Goal: Find contact information: Find contact information

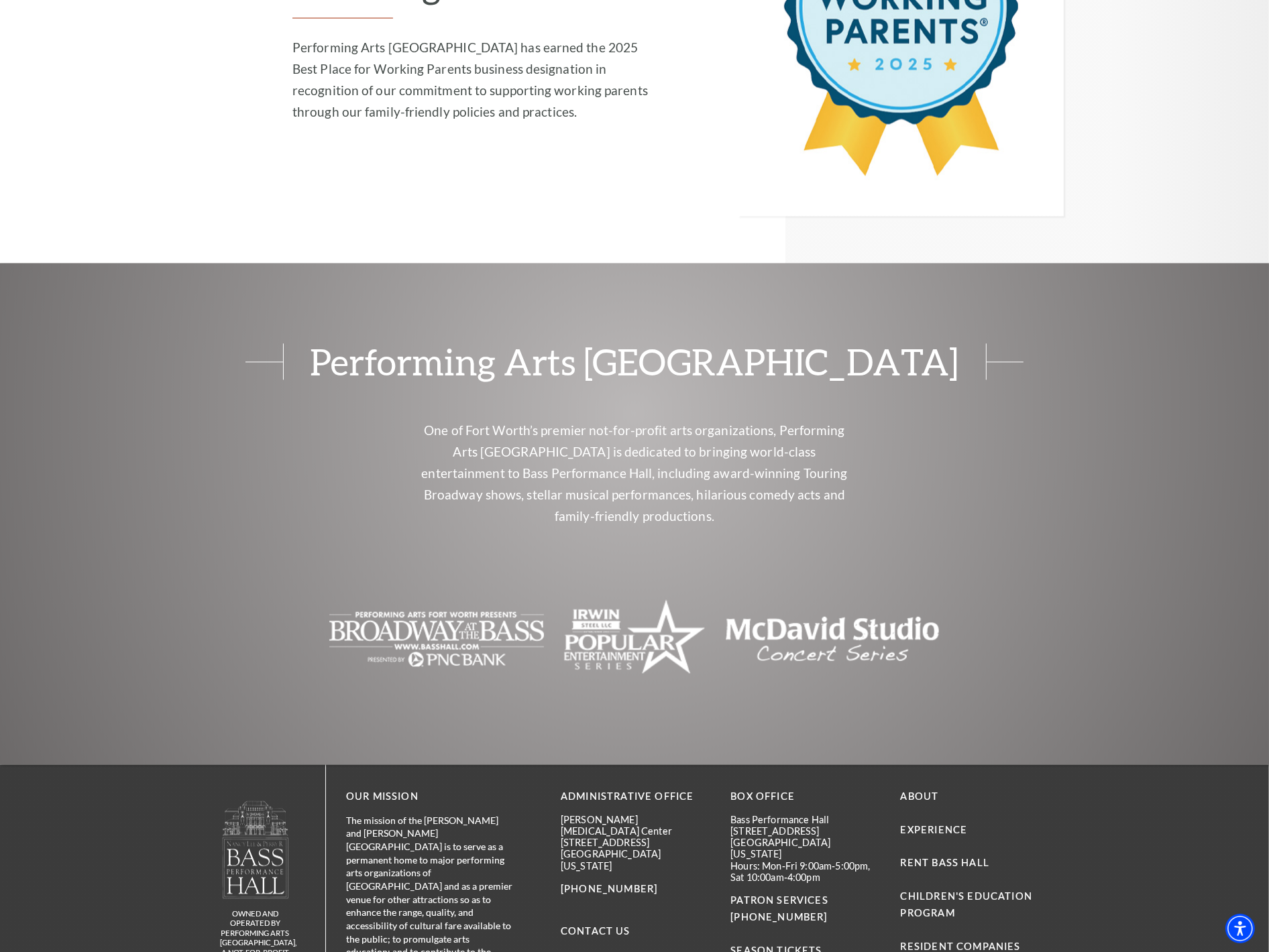
scroll to position [2944, 0]
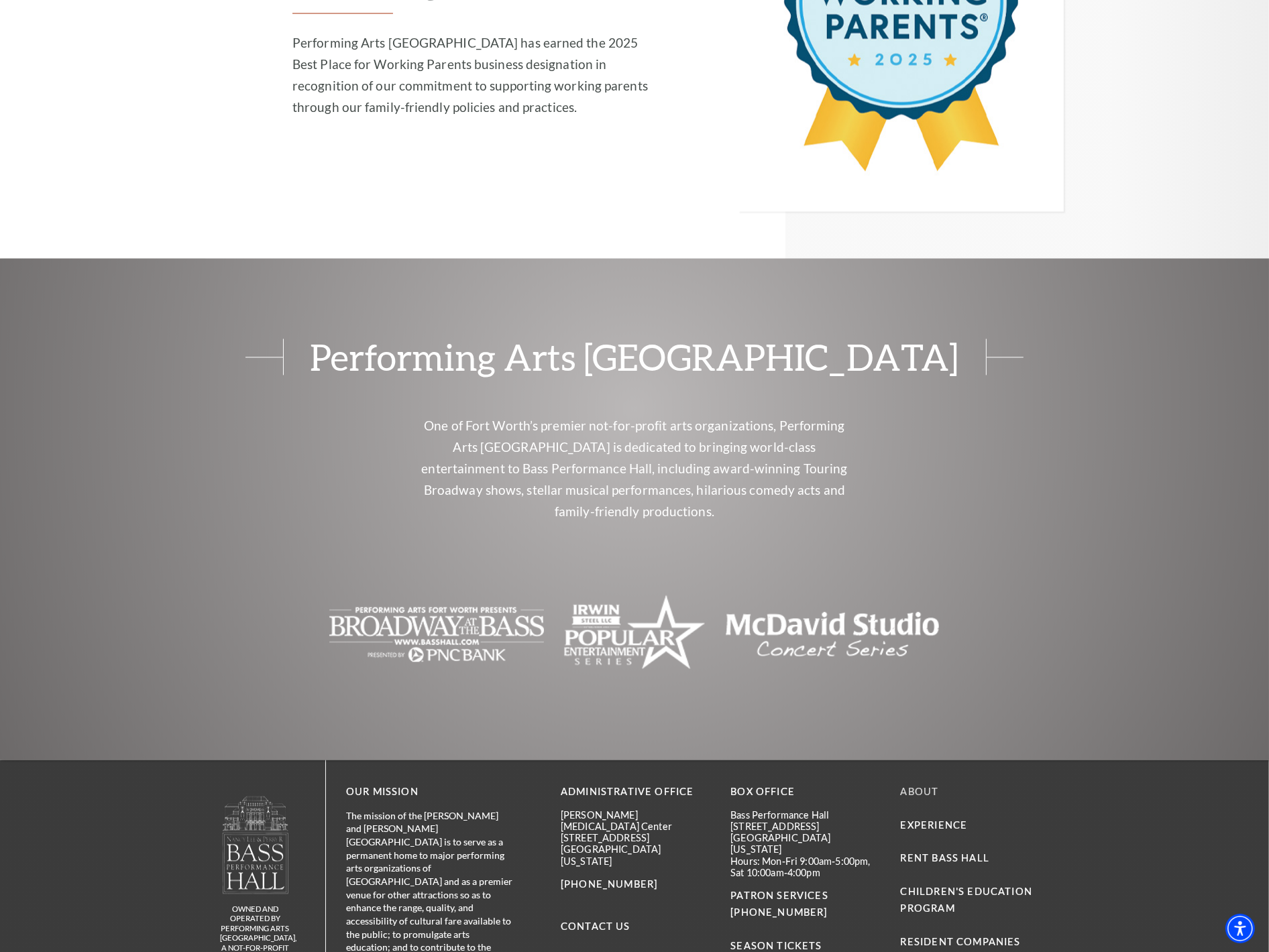
click at [926, 786] on link "About" at bounding box center [920, 791] width 39 height 11
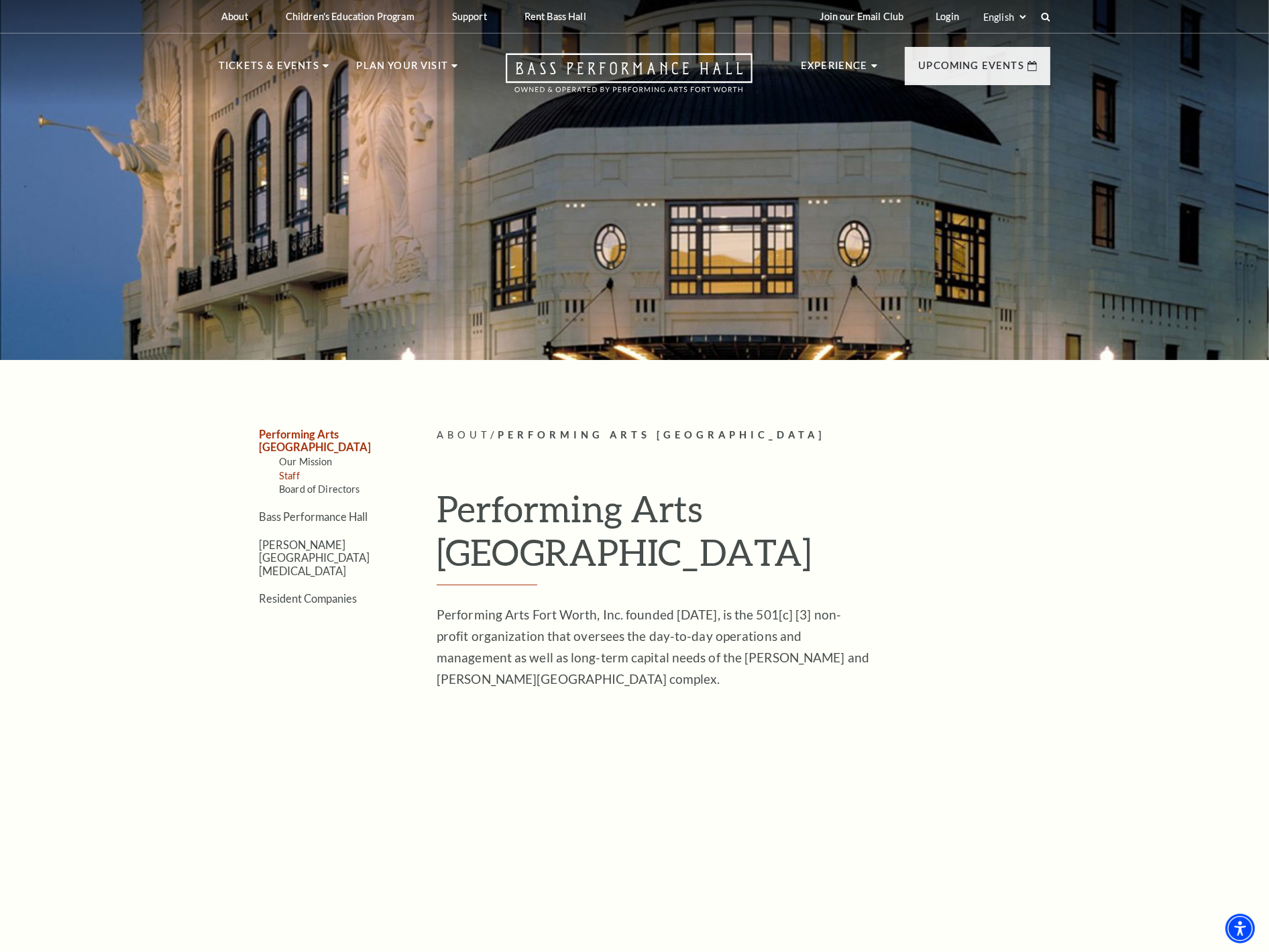
click at [294, 470] on link "Staff" at bounding box center [289, 476] width 21 height 11
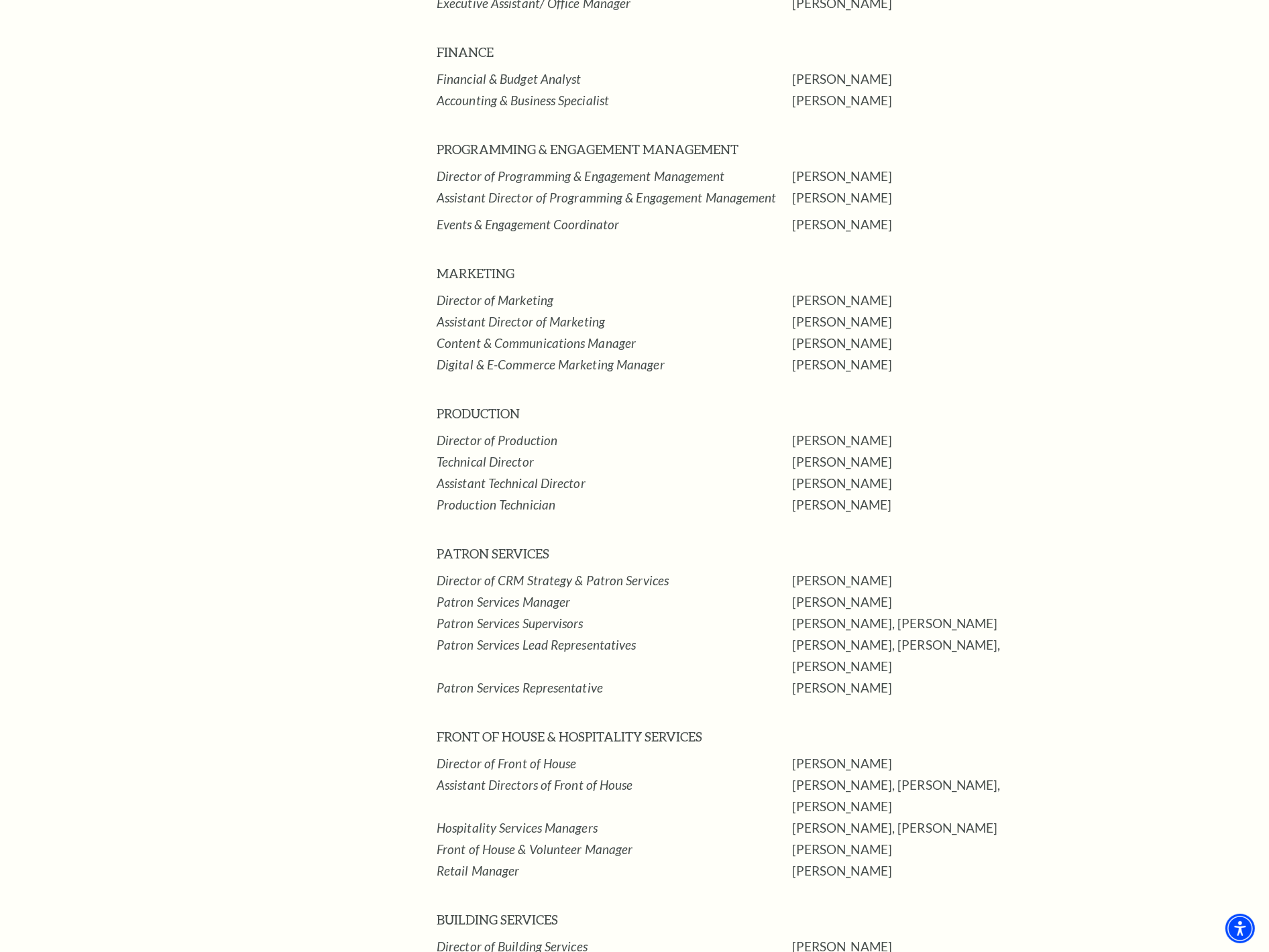
scroll to position [894, 0]
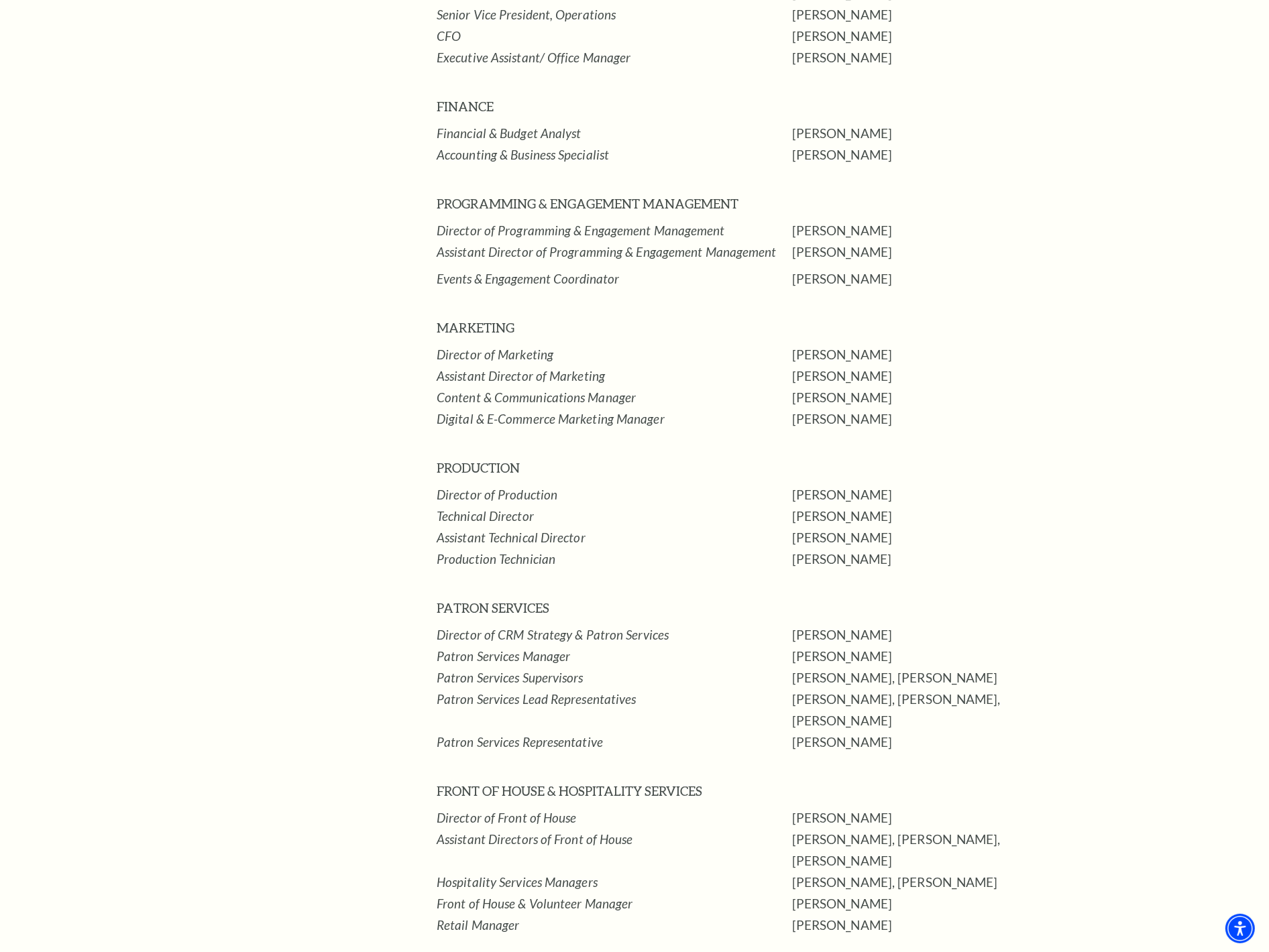
click at [860, 667] on p "[PERSON_NAME], [PERSON_NAME]" at bounding box center [946, 677] width 309 height 22
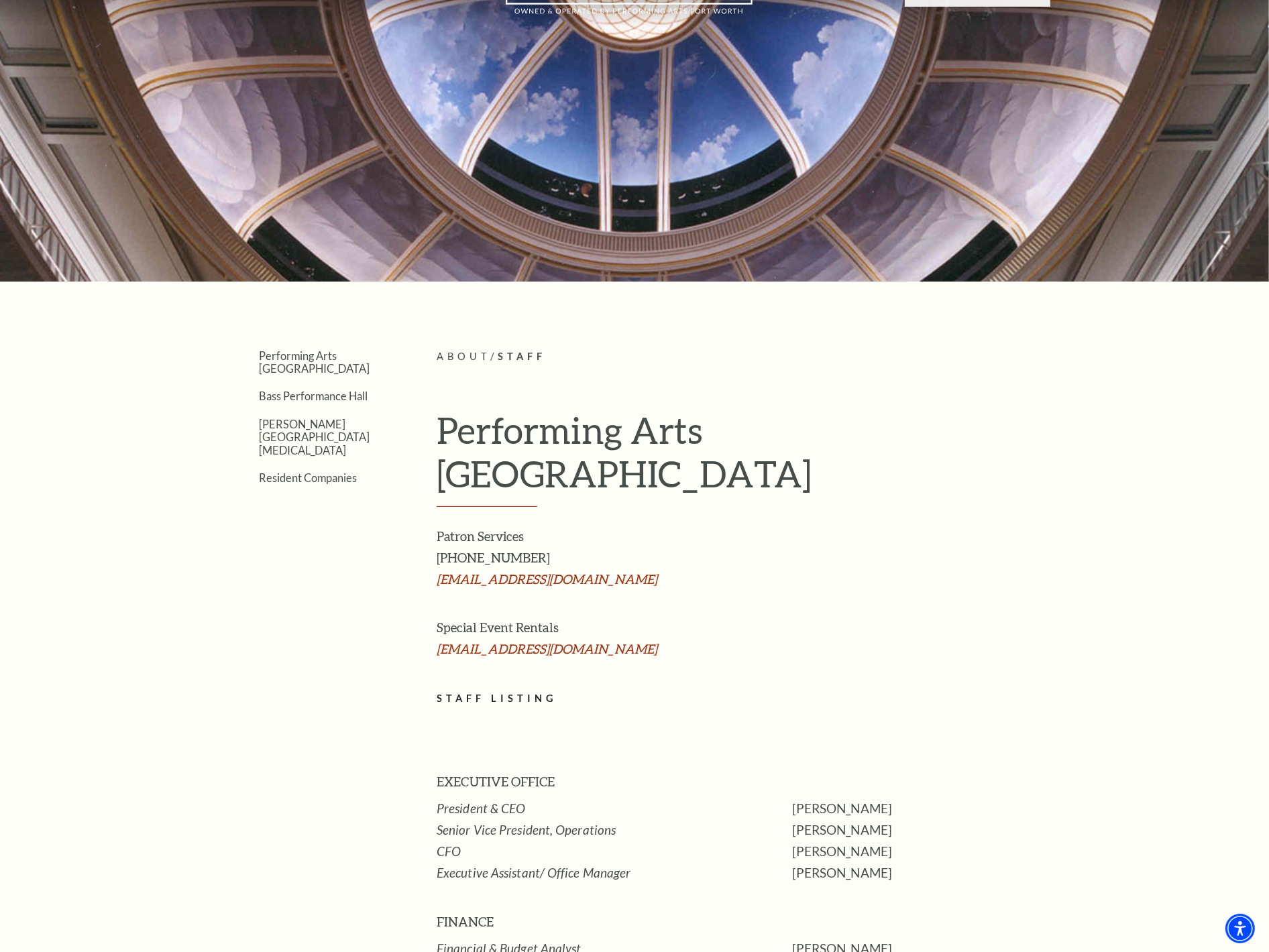
scroll to position [0, 0]
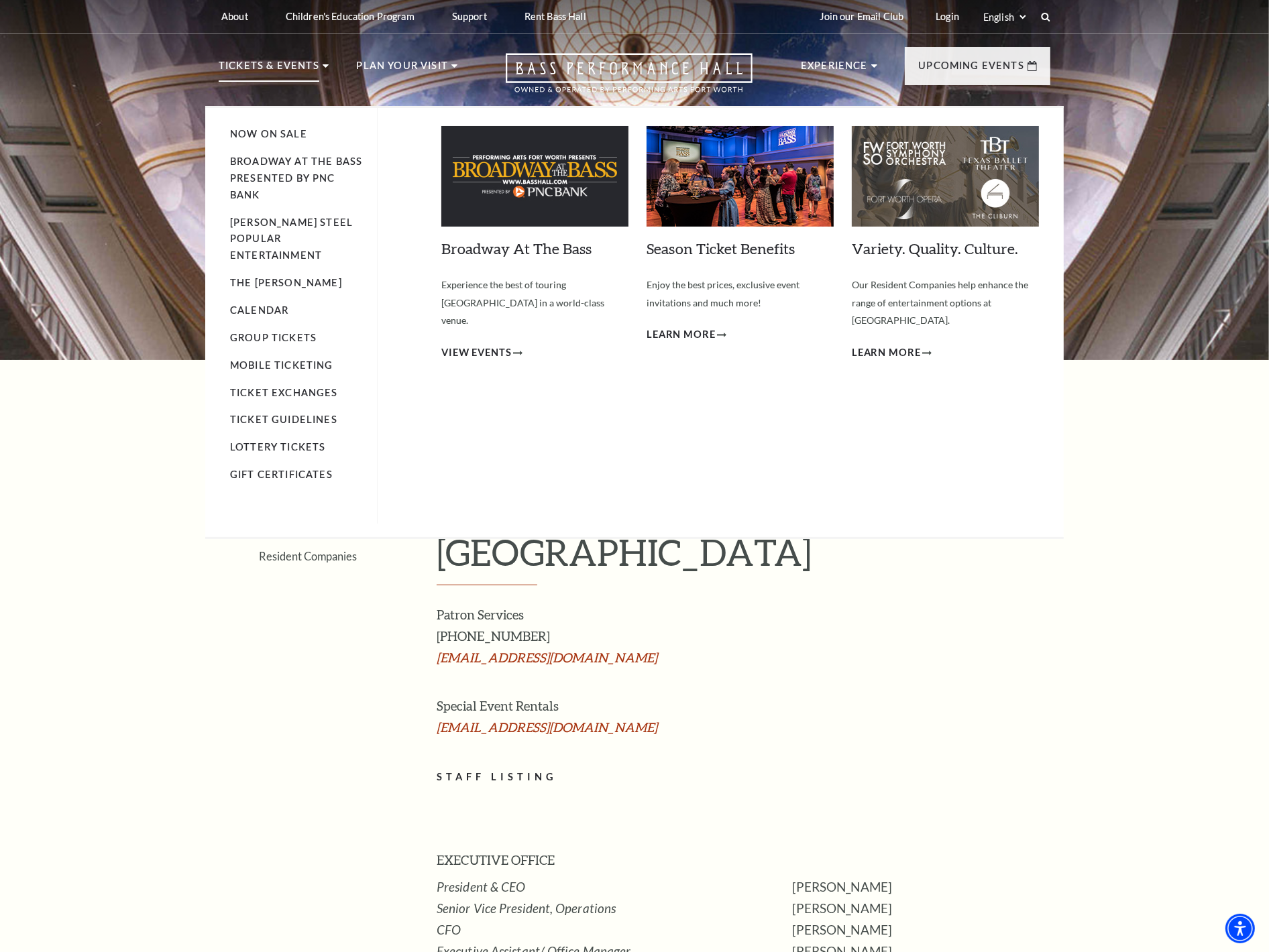
click at [275, 62] on p "Tickets & Events" at bounding box center [269, 70] width 101 height 24
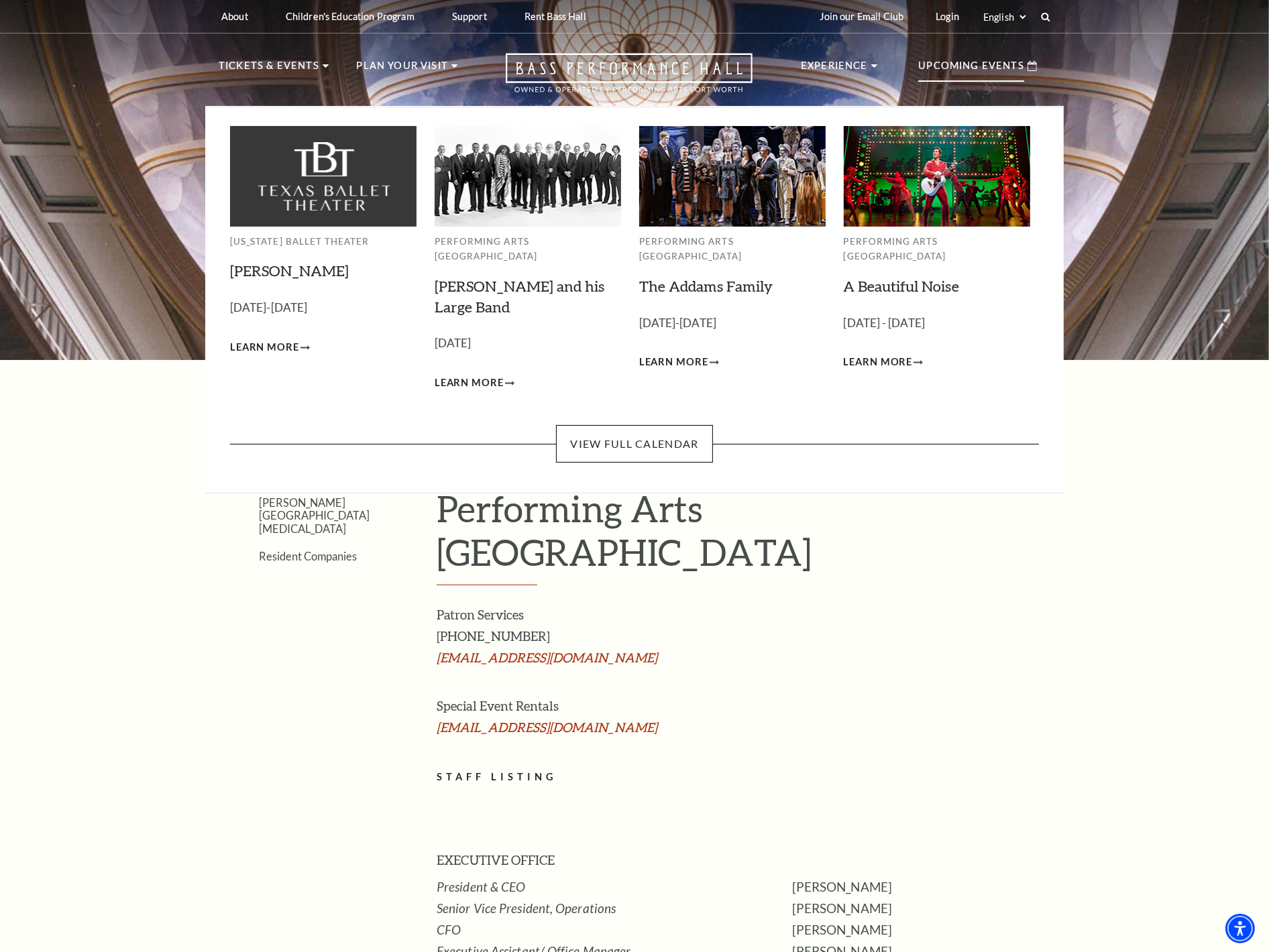
click at [1035, 69] on icon at bounding box center [1032, 66] width 10 height 10
click at [968, 70] on p "Upcoming Events" at bounding box center [971, 70] width 106 height 24
click at [661, 425] on link "View Full Calendar" at bounding box center [634, 444] width 157 height 38
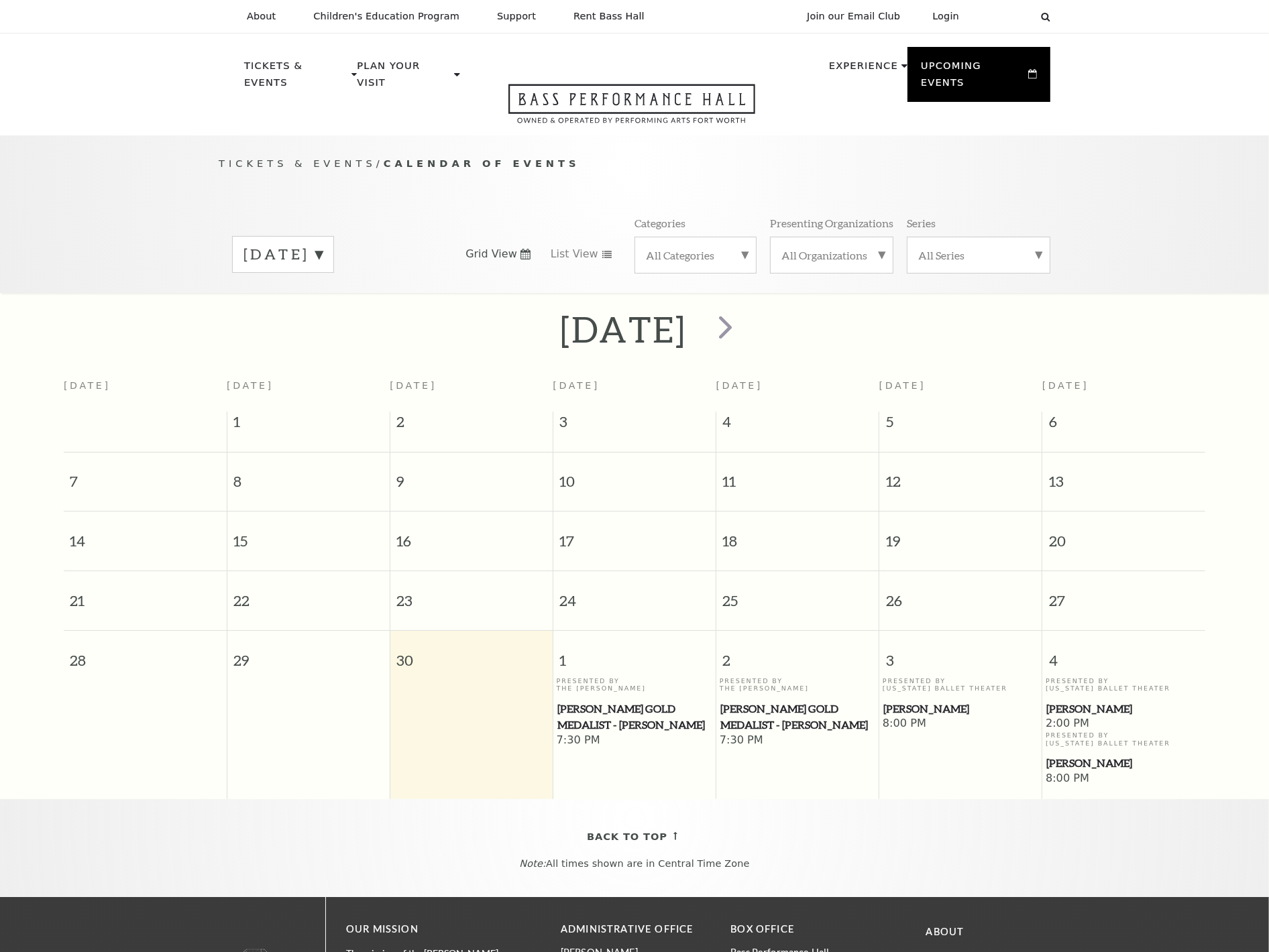
scroll to position [118, 0]
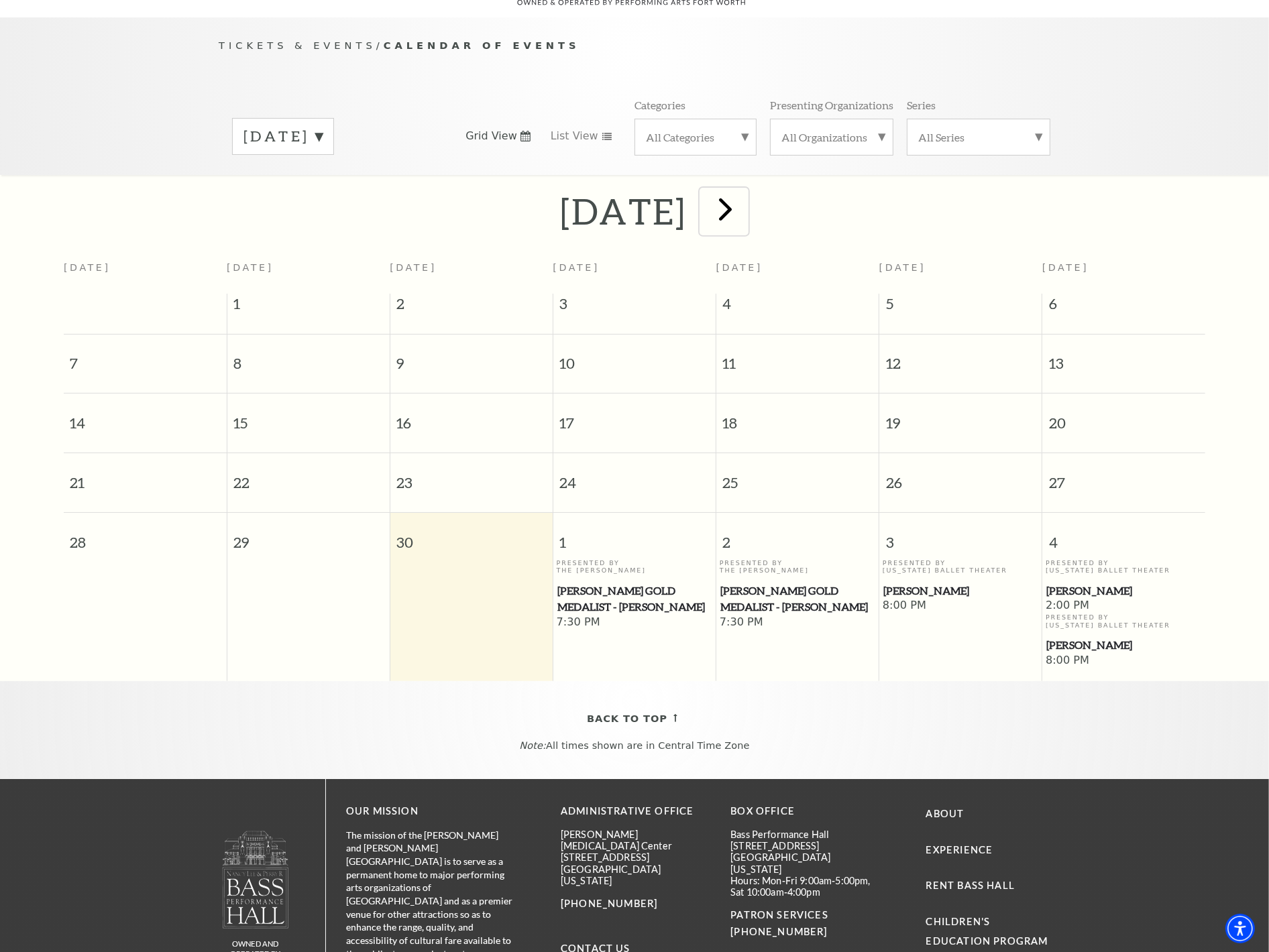
click at [744, 196] on span "next" at bounding box center [726, 209] width 39 height 39
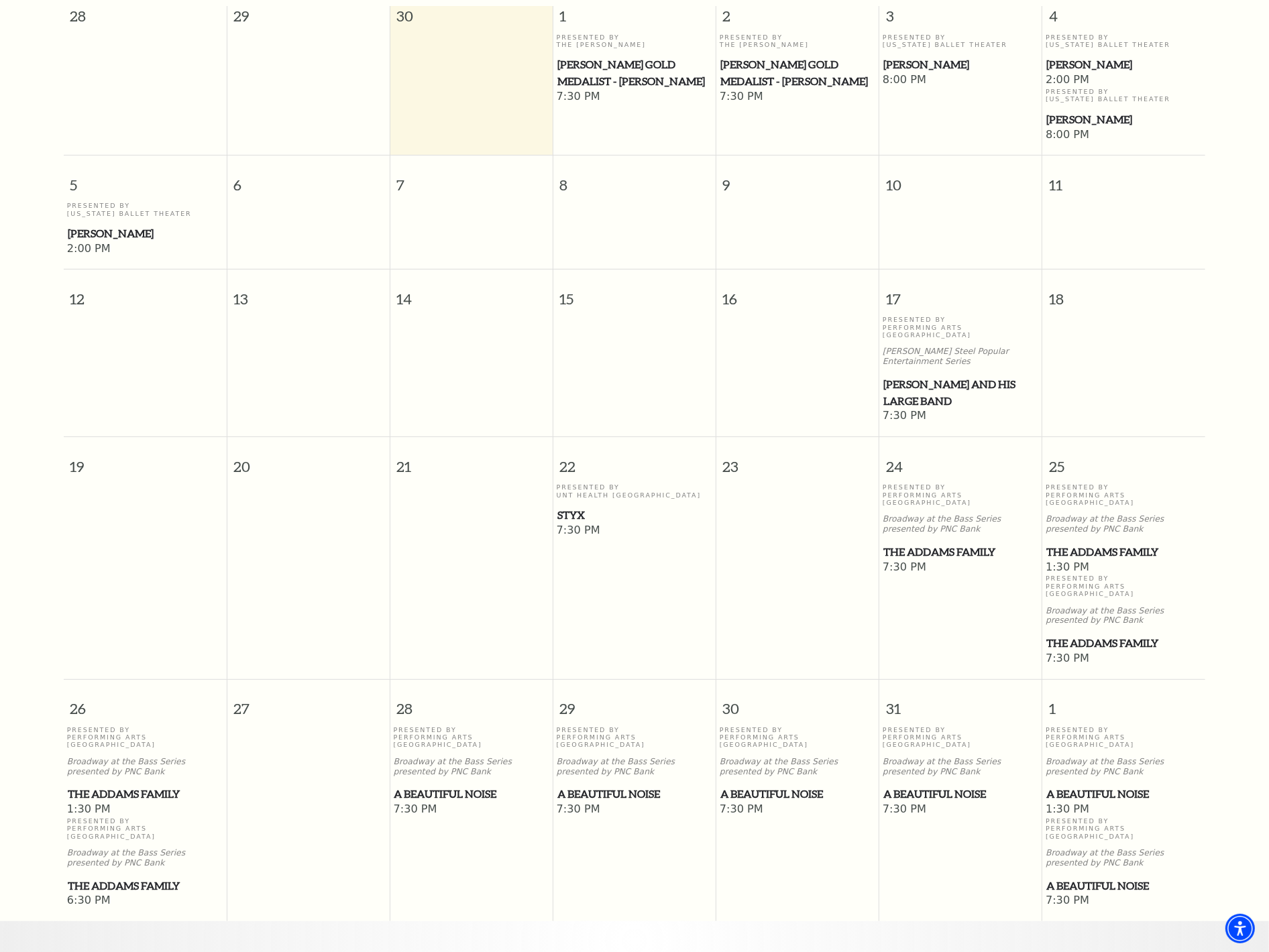
scroll to position [416, 0]
